Goal: Entertainment & Leisure: Consume media (video, audio)

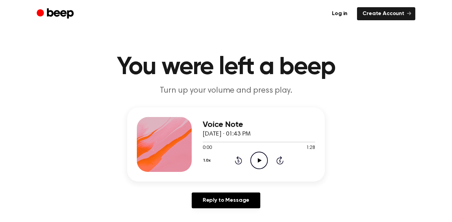
click at [263, 163] on icon "Play Audio" at bounding box center [258, 160] width 17 height 17
click at [258, 158] on icon at bounding box center [259, 160] width 3 height 4
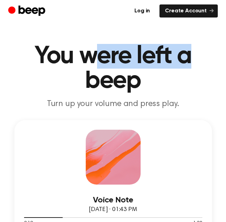
drag, startPoint x: 93, startPoint y: 32, endPoint x: 254, endPoint y: 28, distance: 161.9
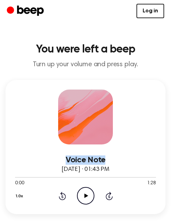
drag, startPoint x: 81, startPoint y: 83, endPoint x: 188, endPoint y: 89, distance: 107.9
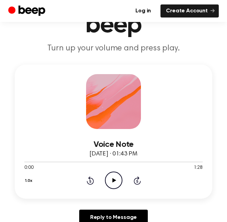
scroll to position [58, 0]
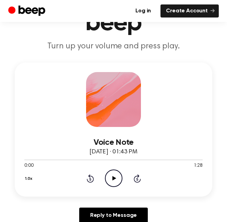
click at [114, 178] on icon at bounding box center [114, 178] width 4 height 4
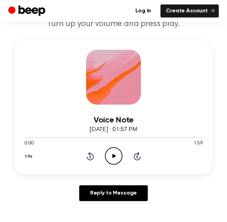
scroll to position [83, 0]
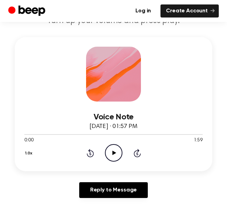
click at [118, 153] on icon "Play Audio" at bounding box center [113, 152] width 17 height 17
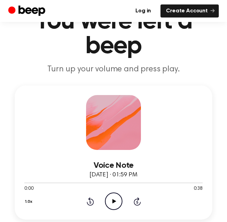
click at [113, 197] on icon "Play Audio" at bounding box center [113, 200] width 17 height 17
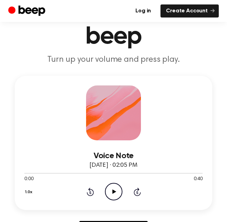
scroll to position [62, 0]
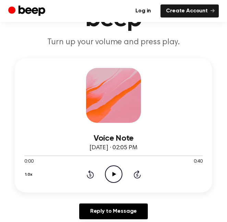
click at [112, 172] on icon "Play Audio" at bounding box center [113, 173] width 17 height 17
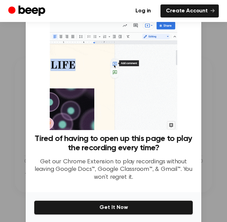
click at [207, 85] on div at bounding box center [113, 111] width 227 height 222
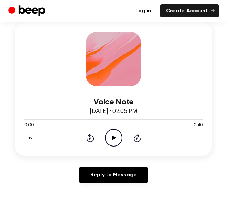
scroll to position [100, 0]
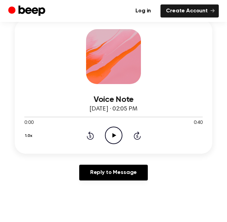
click at [115, 138] on icon "Play Audio" at bounding box center [113, 135] width 17 height 17
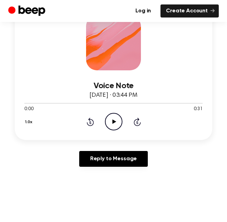
scroll to position [115, 0]
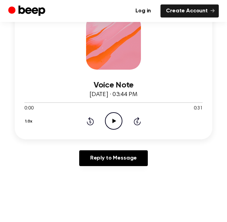
click at [114, 123] on icon "Play Audio" at bounding box center [113, 120] width 17 height 17
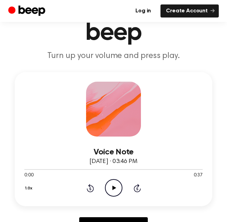
scroll to position [49, 0]
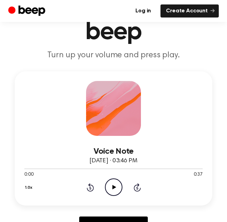
click at [113, 187] on icon at bounding box center [114, 187] width 4 height 4
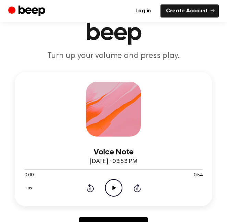
scroll to position [48, 0]
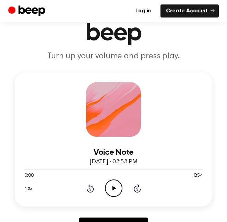
click at [114, 187] on icon at bounding box center [114, 188] width 4 height 4
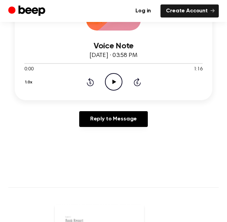
click at [110, 81] on icon "Play Audio" at bounding box center [113, 81] width 17 height 17
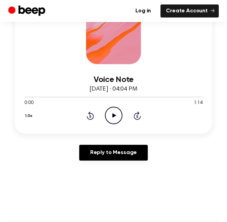
click at [118, 121] on icon "Play Audio" at bounding box center [113, 115] width 17 height 17
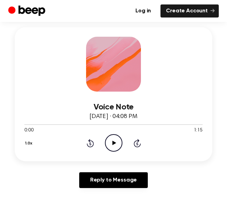
scroll to position [102, 0]
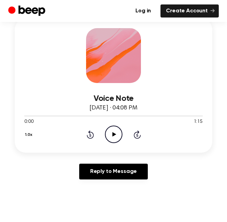
click at [111, 138] on icon "Play Audio" at bounding box center [113, 134] width 17 height 17
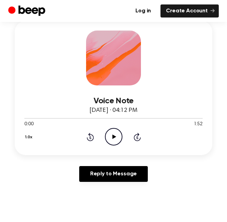
scroll to position [99, 0]
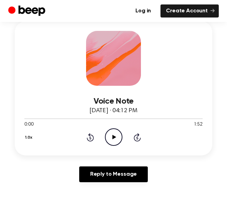
click at [114, 134] on icon "Play Audio" at bounding box center [113, 136] width 17 height 17
click at [139, 138] on icon "Skip 5 seconds" at bounding box center [137, 137] width 8 height 9
